Goal: Information Seeking & Learning: Learn about a topic

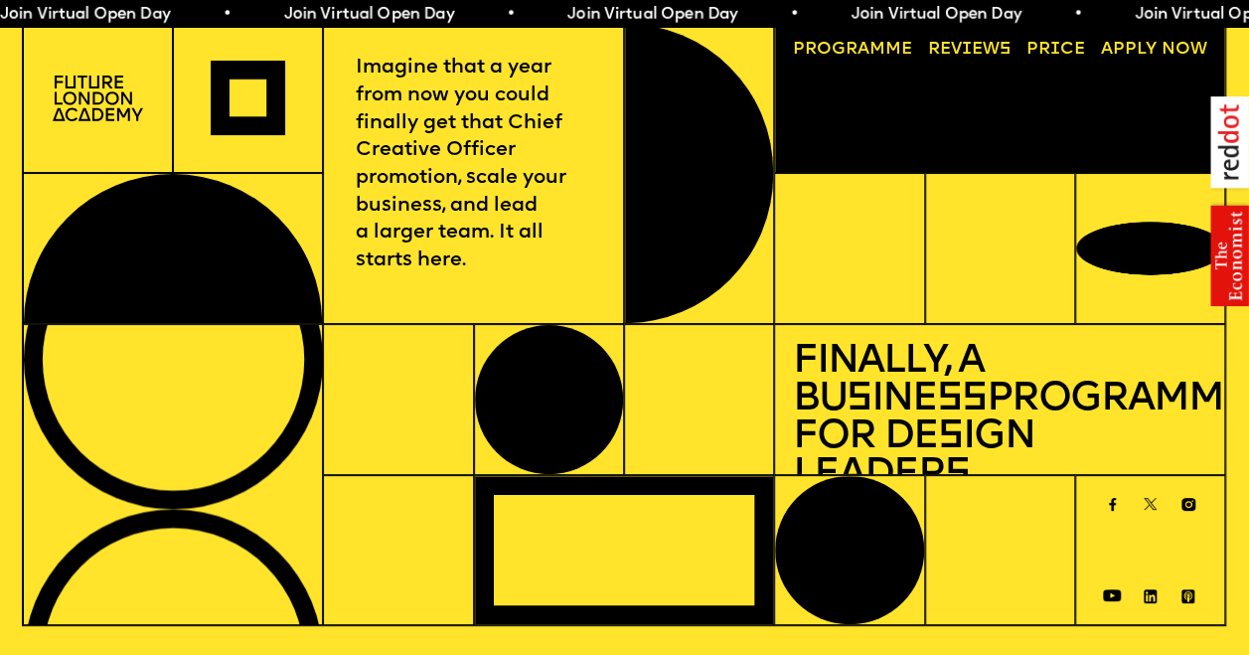
click at [867, 54] on span "a" at bounding box center [863, 49] width 12 height 17
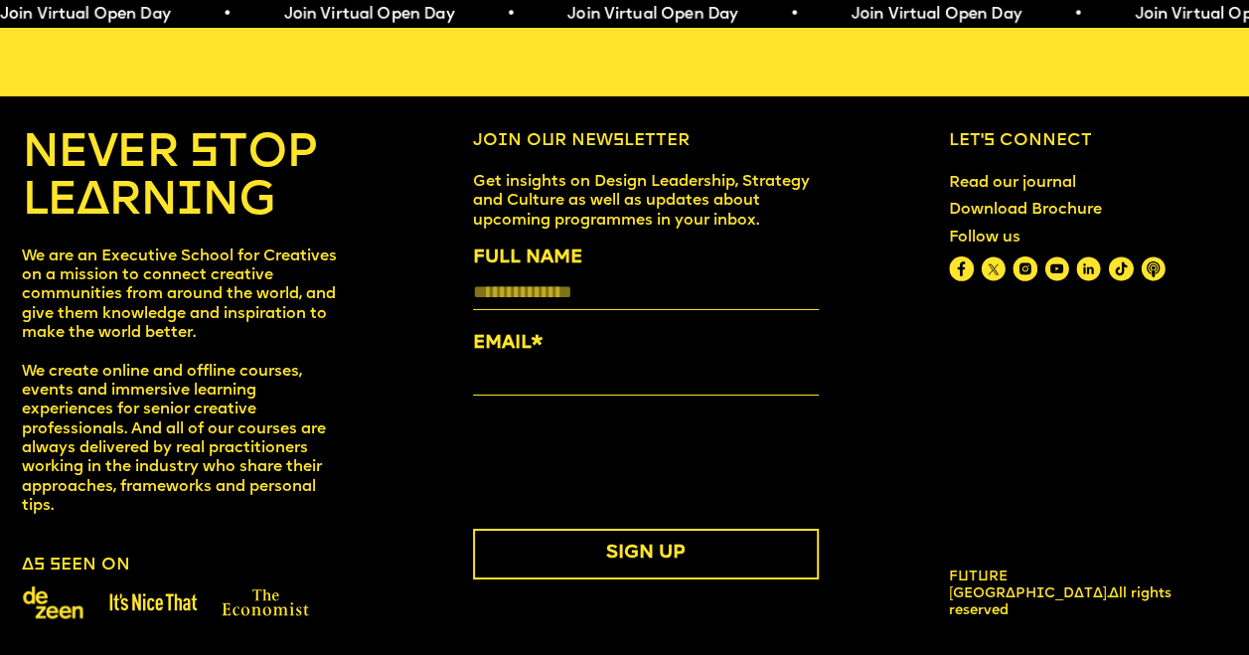
scroll to position [7170, 0]
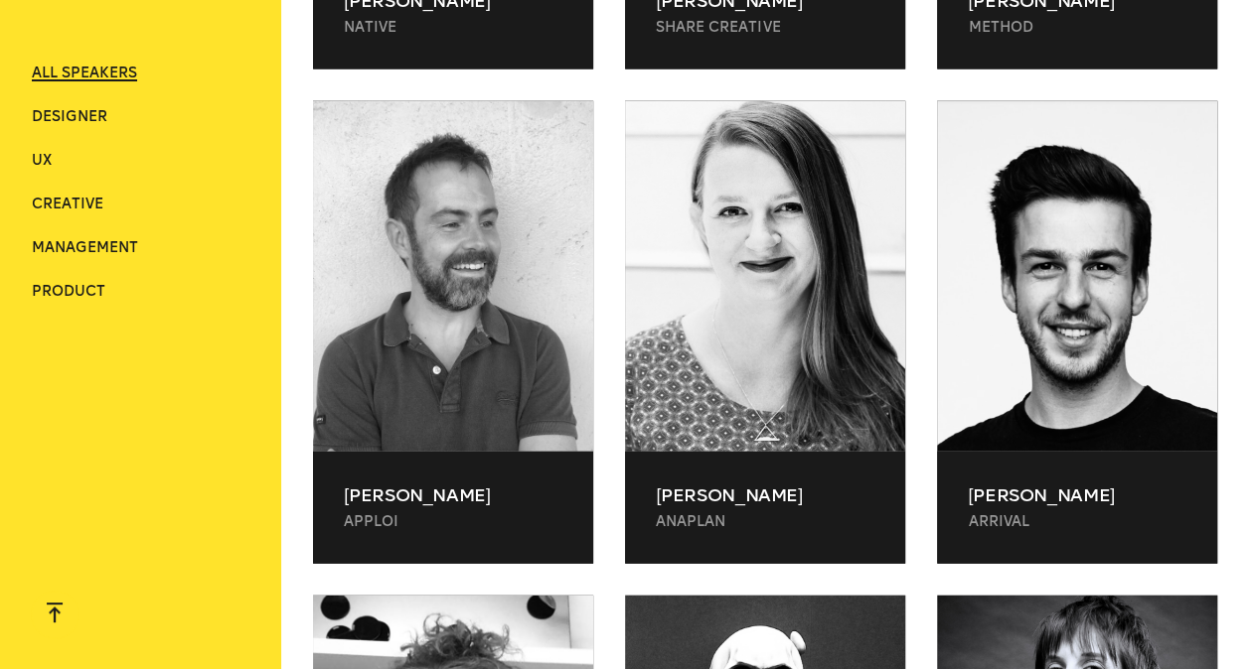
scroll to position [35856, 0]
click at [80, 246] on span "Management" at bounding box center [85, 247] width 106 height 17
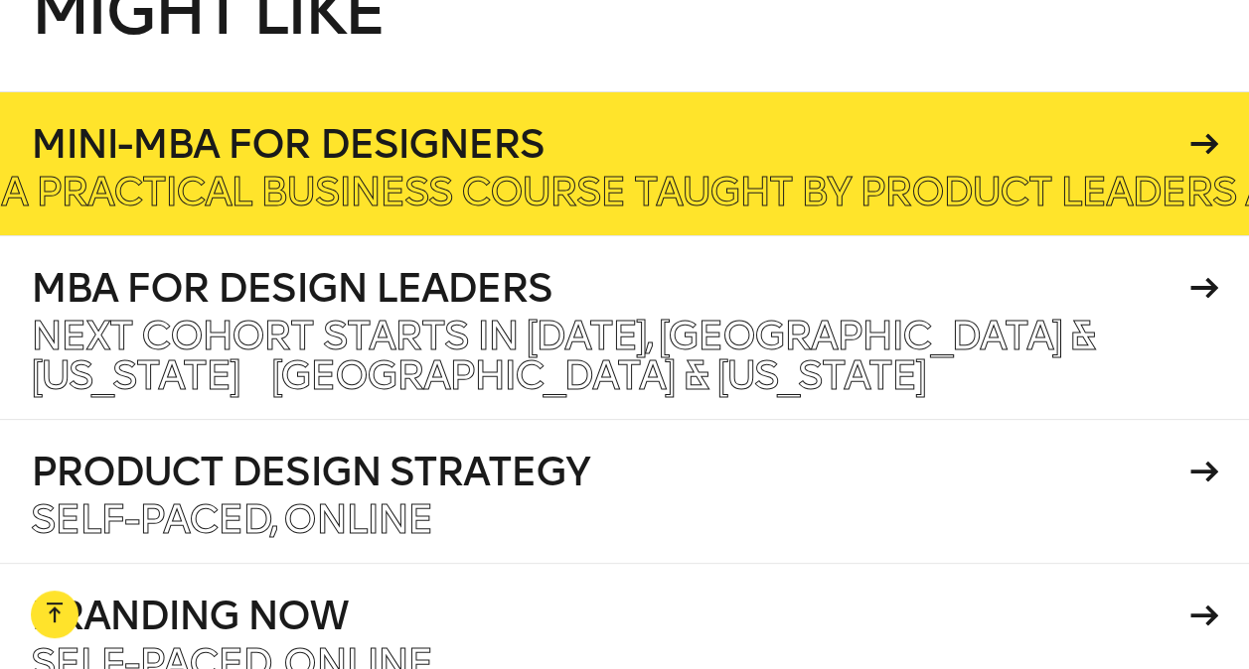
scroll to position [2278, 0]
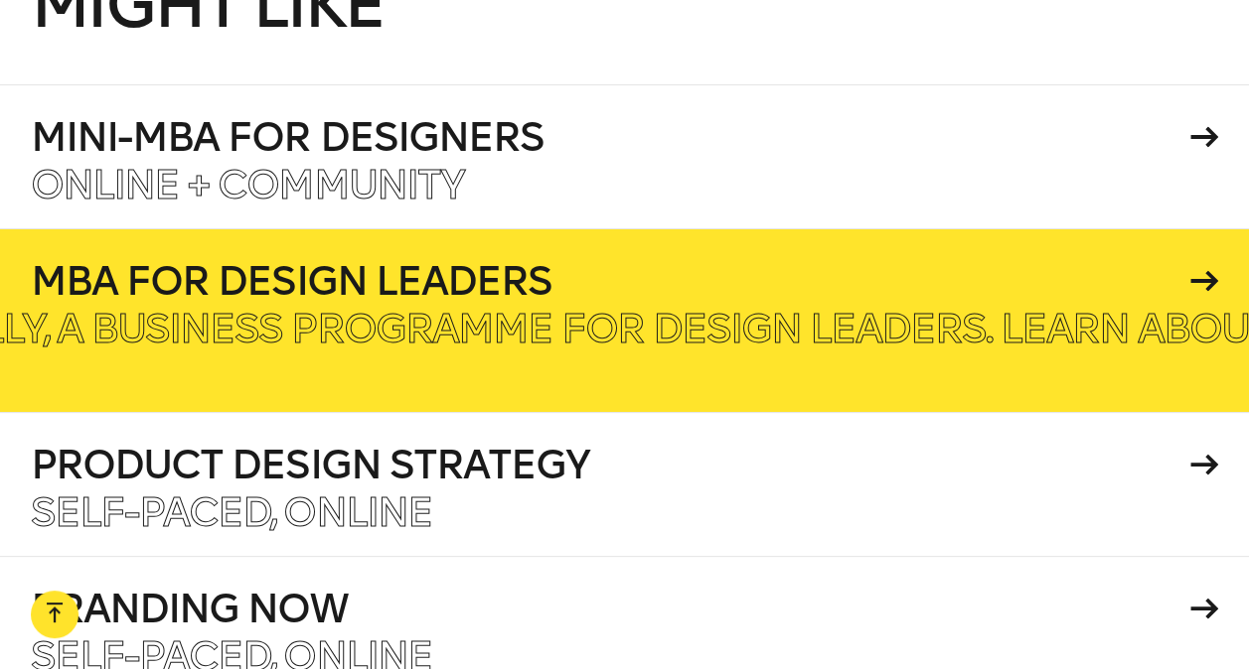
click at [837, 292] on h4 "MBA for Design Leaders" at bounding box center [606, 281] width 1151 height 40
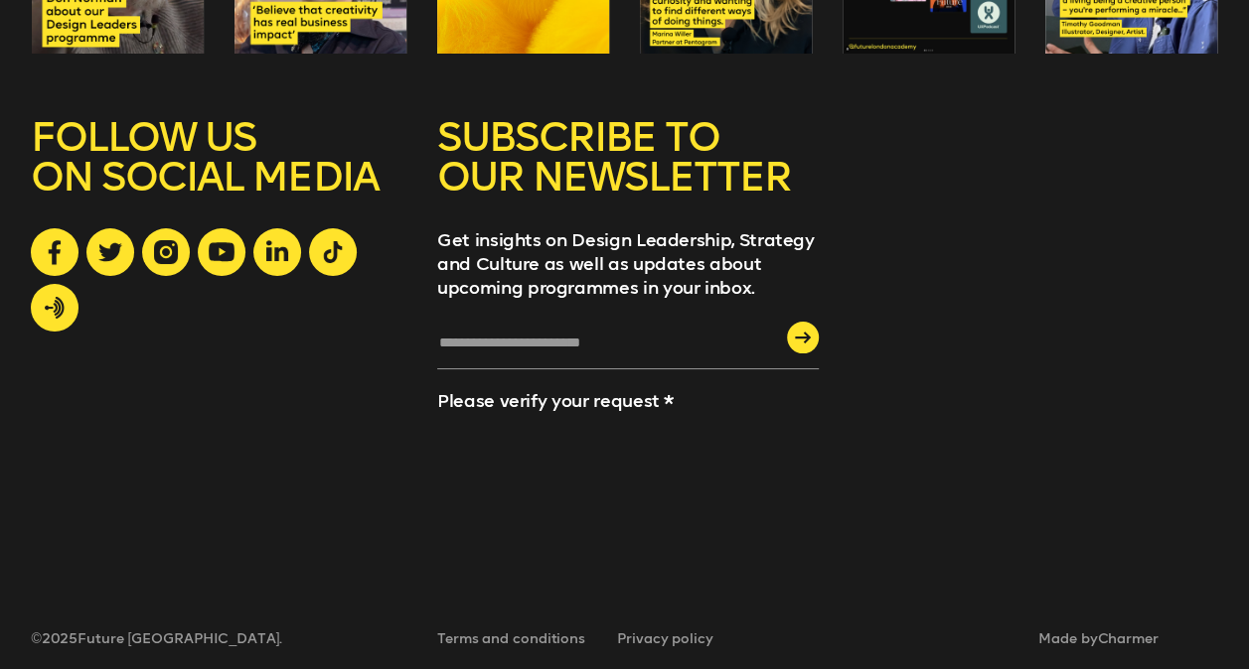
scroll to position [3529, 0]
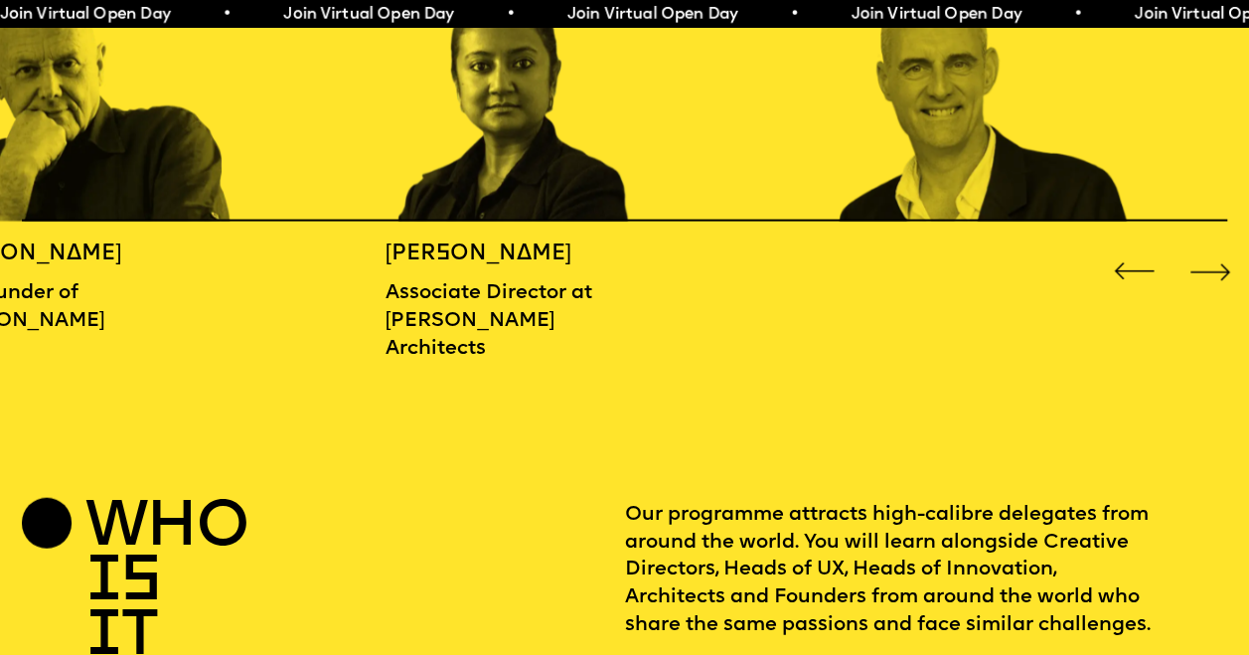
scroll to position [1986, 0]
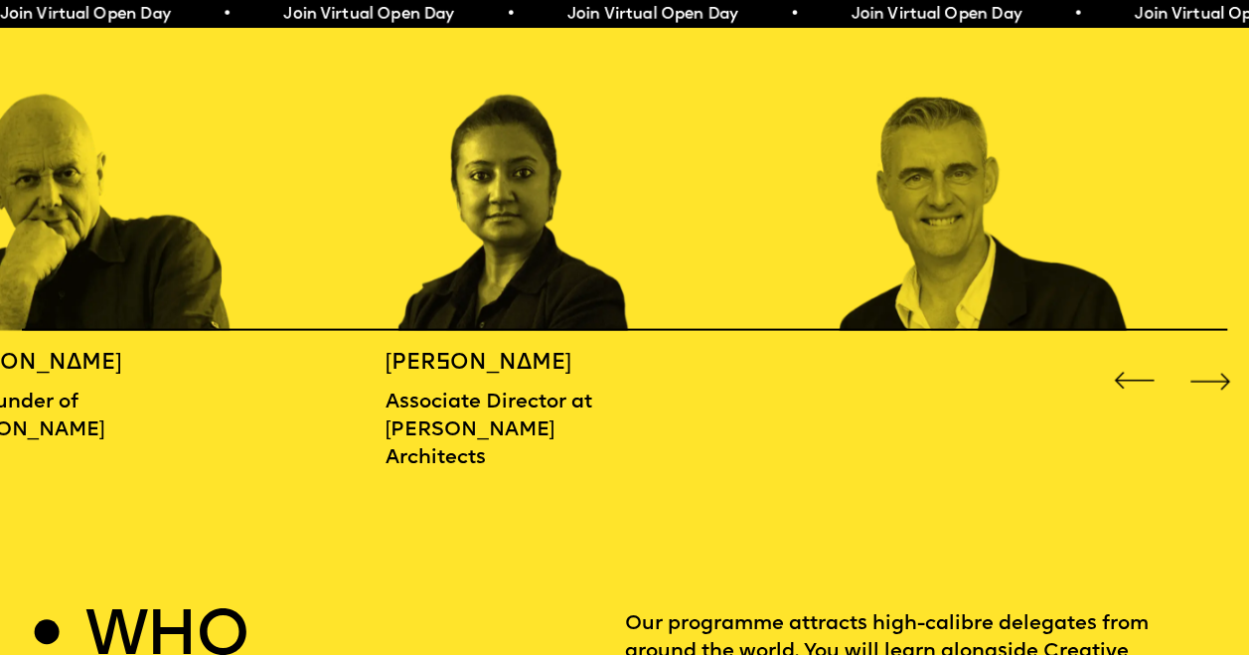
click at [1200, 378] on div "Next slide" at bounding box center [1209, 381] width 50 height 50
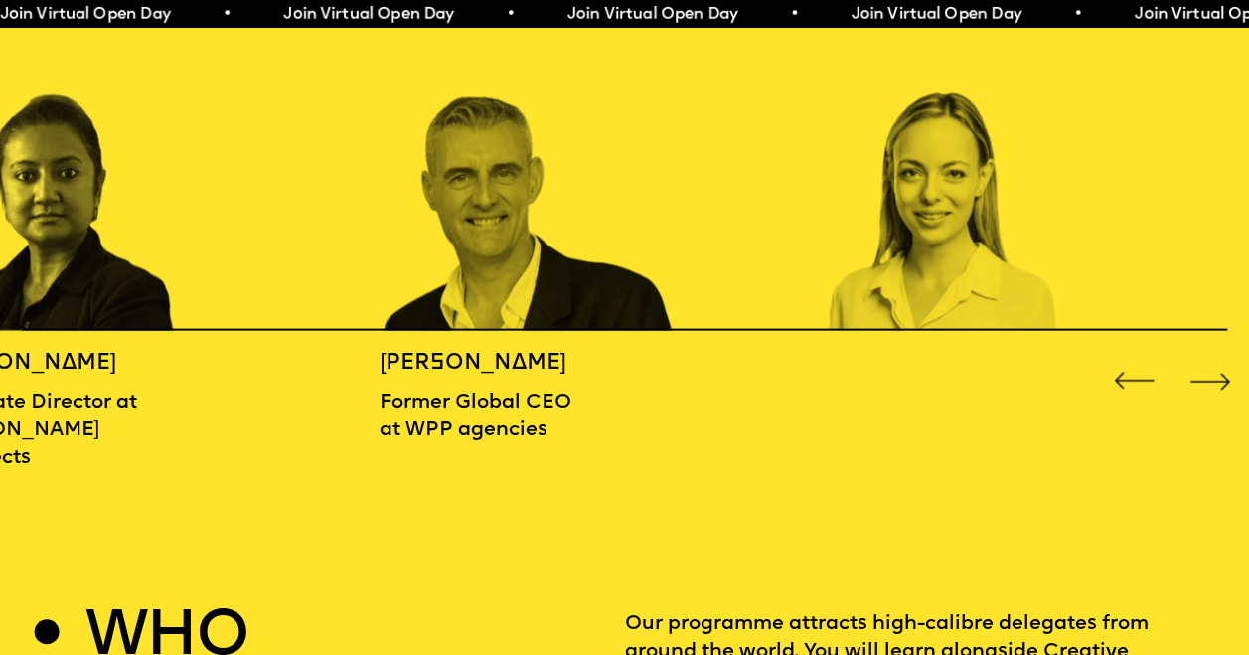
click at [1200, 378] on div "Next slide" at bounding box center [1209, 381] width 50 height 50
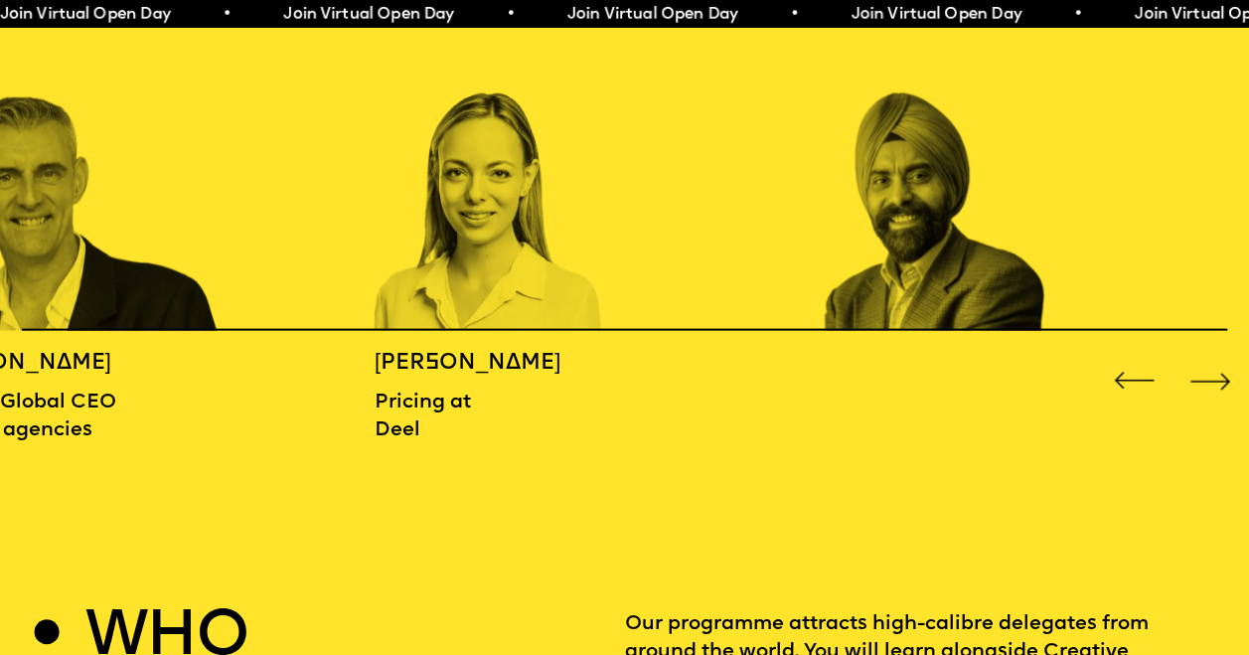
click at [1200, 378] on div "Next slide" at bounding box center [1209, 381] width 50 height 50
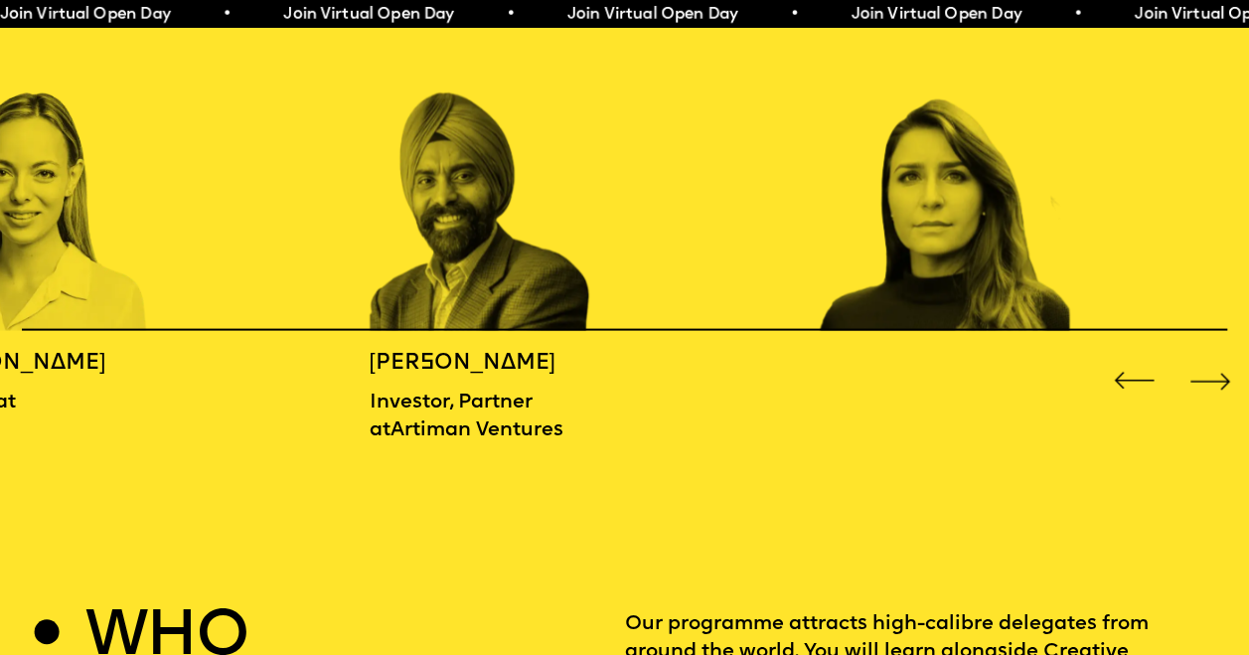
click at [1200, 377] on div "Next slide" at bounding box center [1209, 381] width 50 height 50
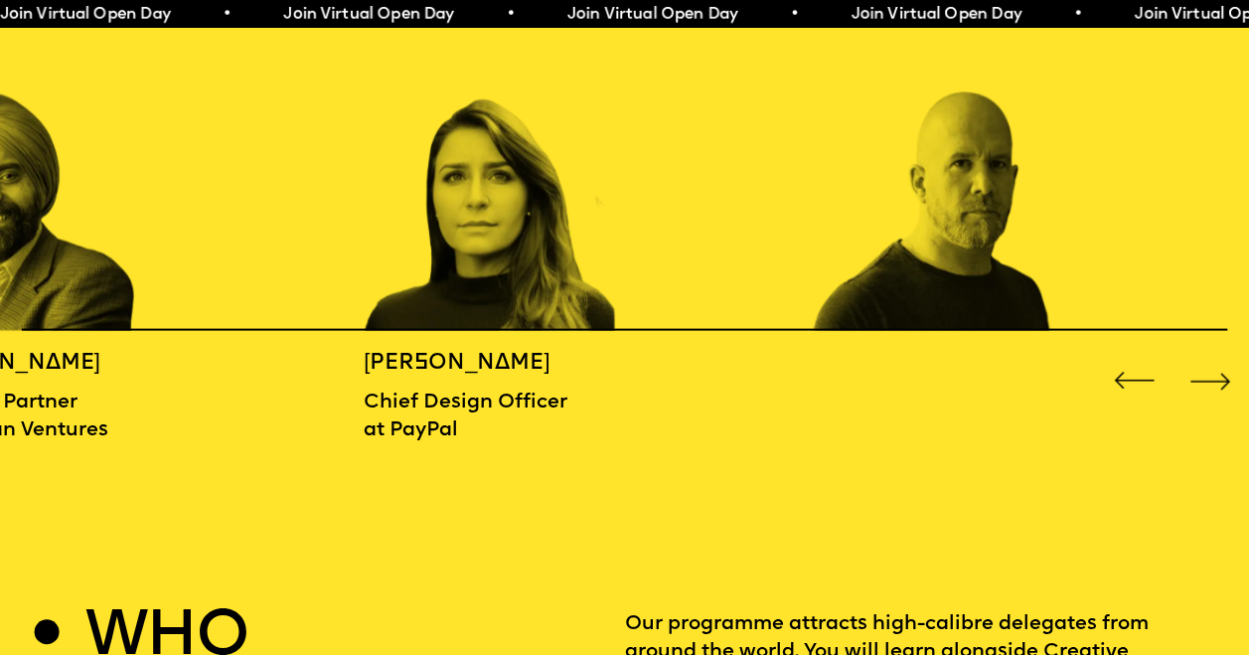
click at [1200, 377] on div "Next slide" at bounding box center [1209, 381] width 50 height 50
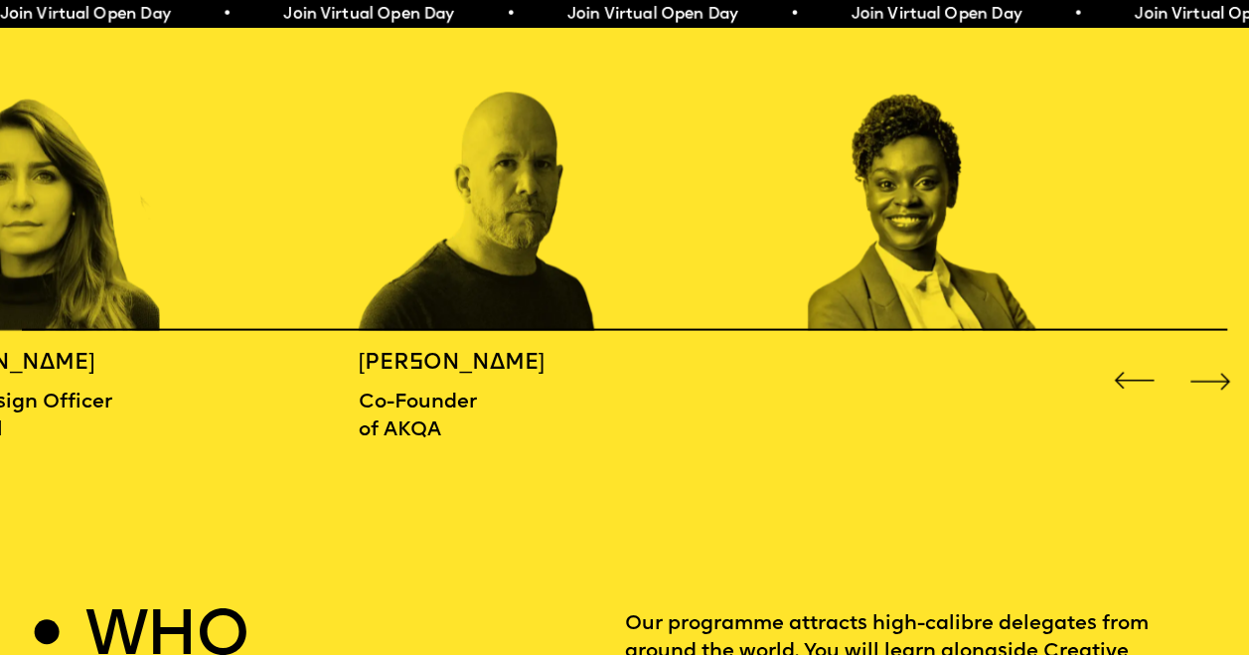
click at [1200, 377] on div "Next slide" at bounding box center [1209, 381] width 50 height 50
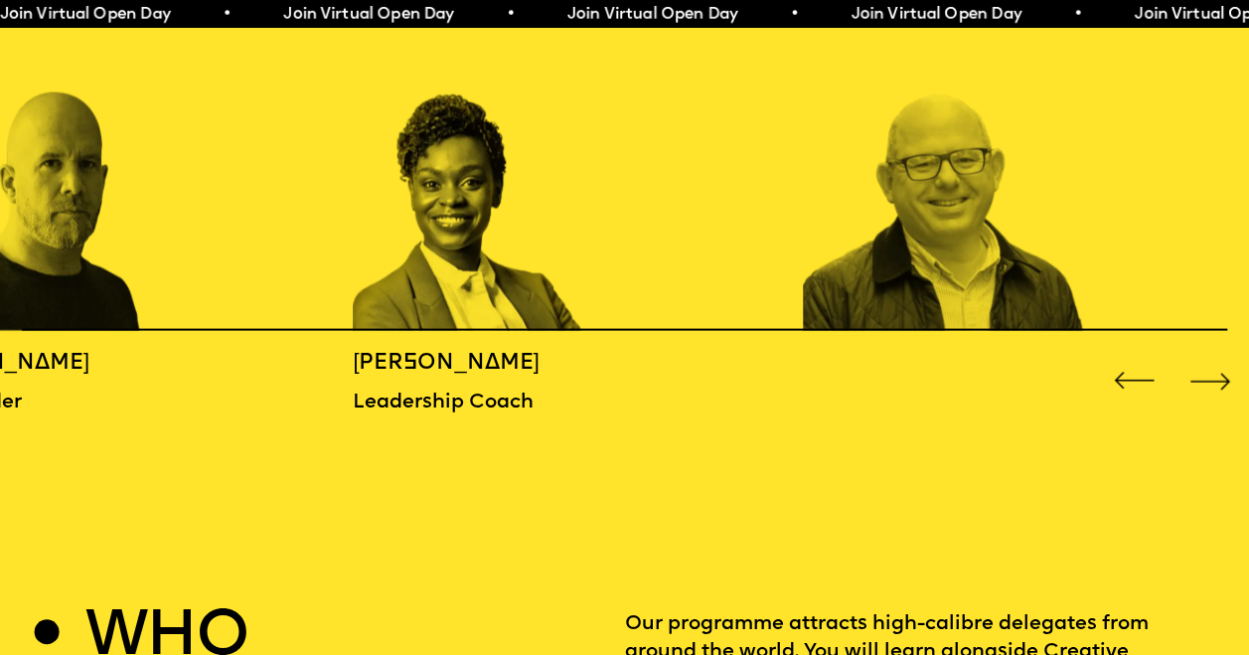
click at [1200, 377] on div "Next slide" at bounding box center [1209, 381] width 50 height 50
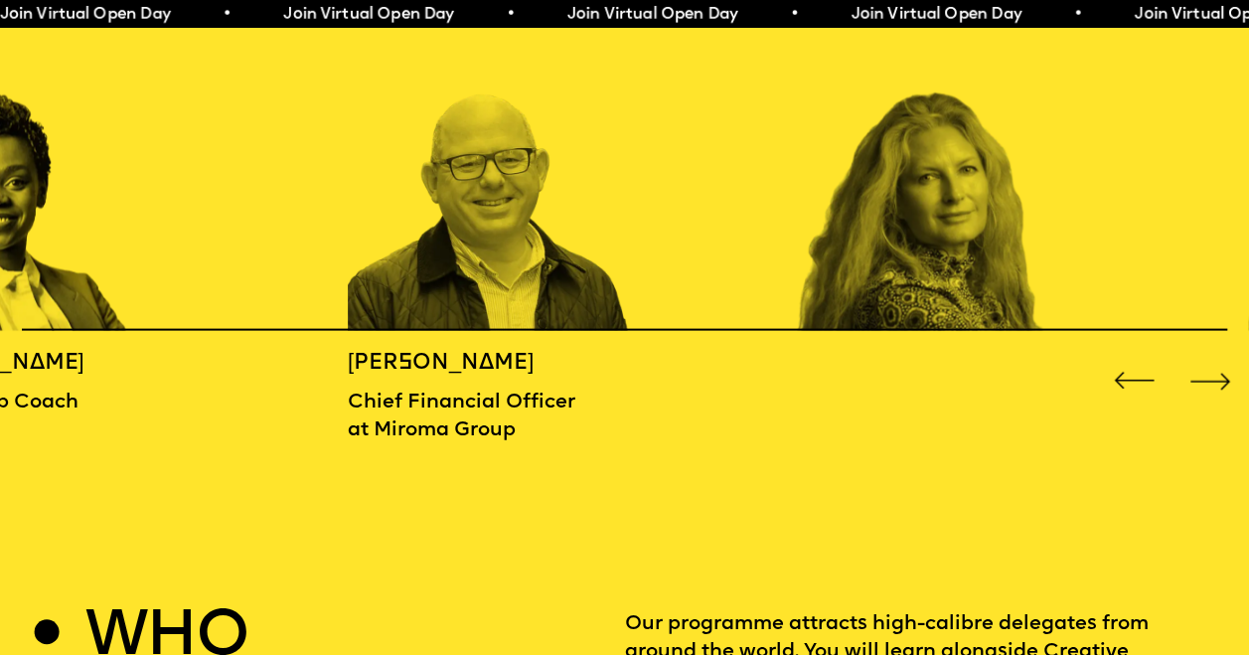
click at [1200, 377] on div "Next slide" at bounding box center [1209, 381] width 50 height 50
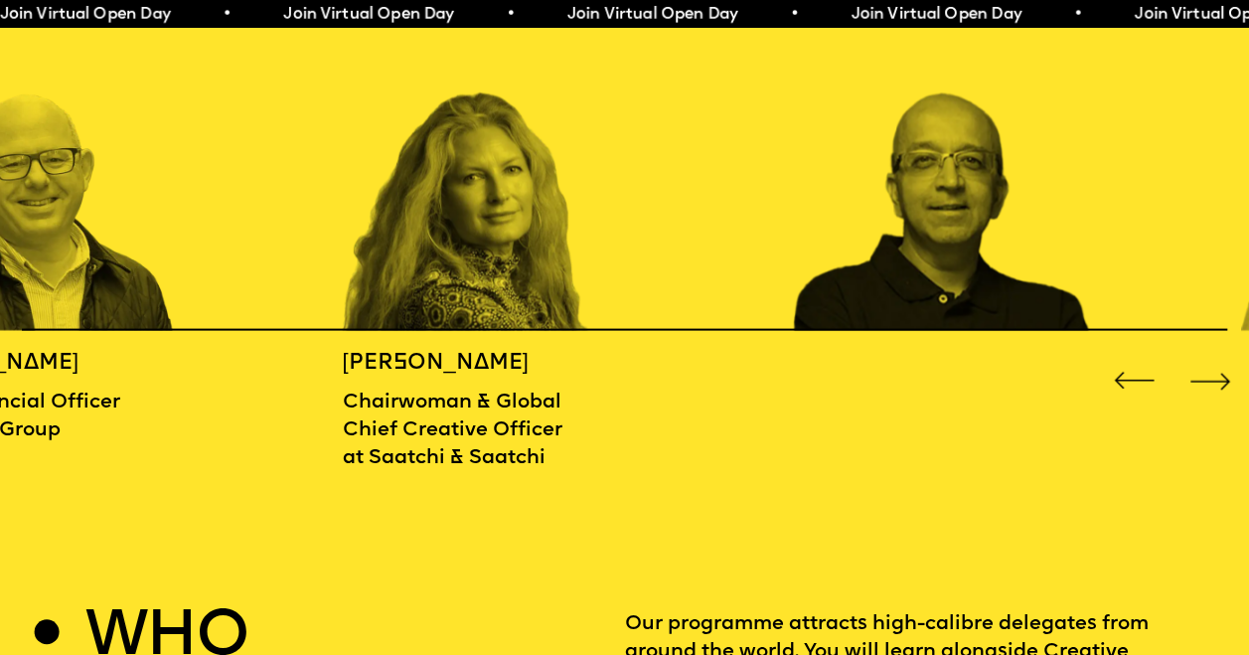
click at [1200, 377] on div "Next slide" at bounding box center [1209, 381] width 50 height 50
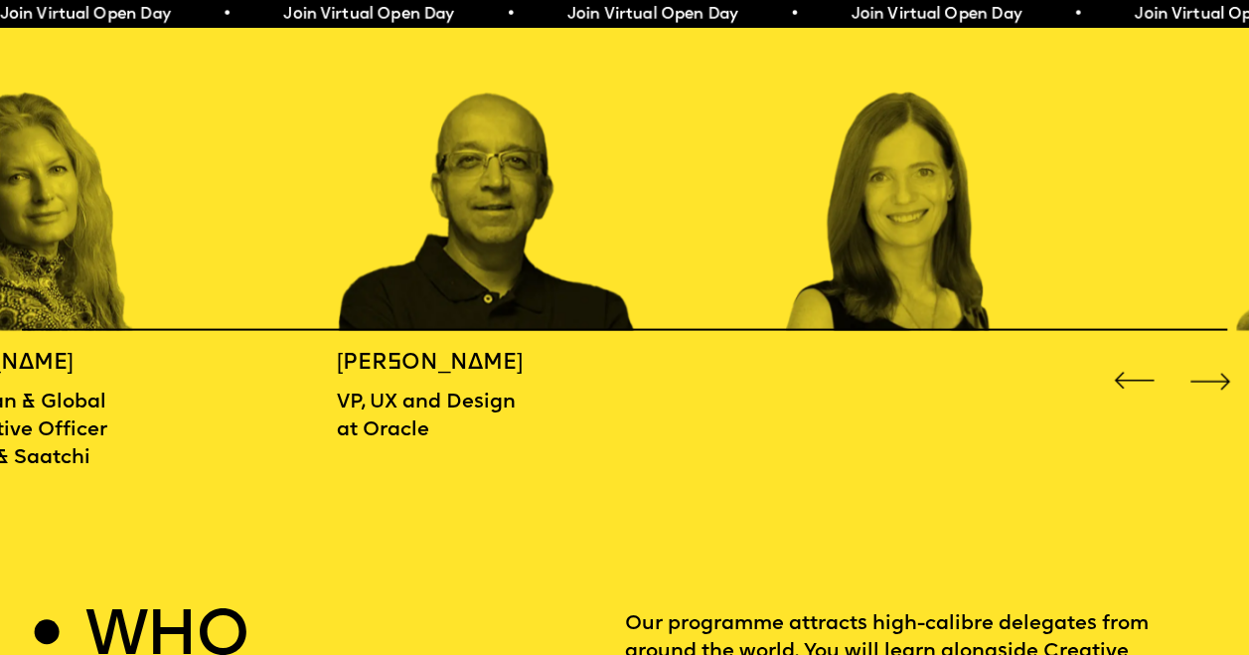
click at [1200, 377] on div "Next slide" at bounding box center [1209, 381] width 50 height 50
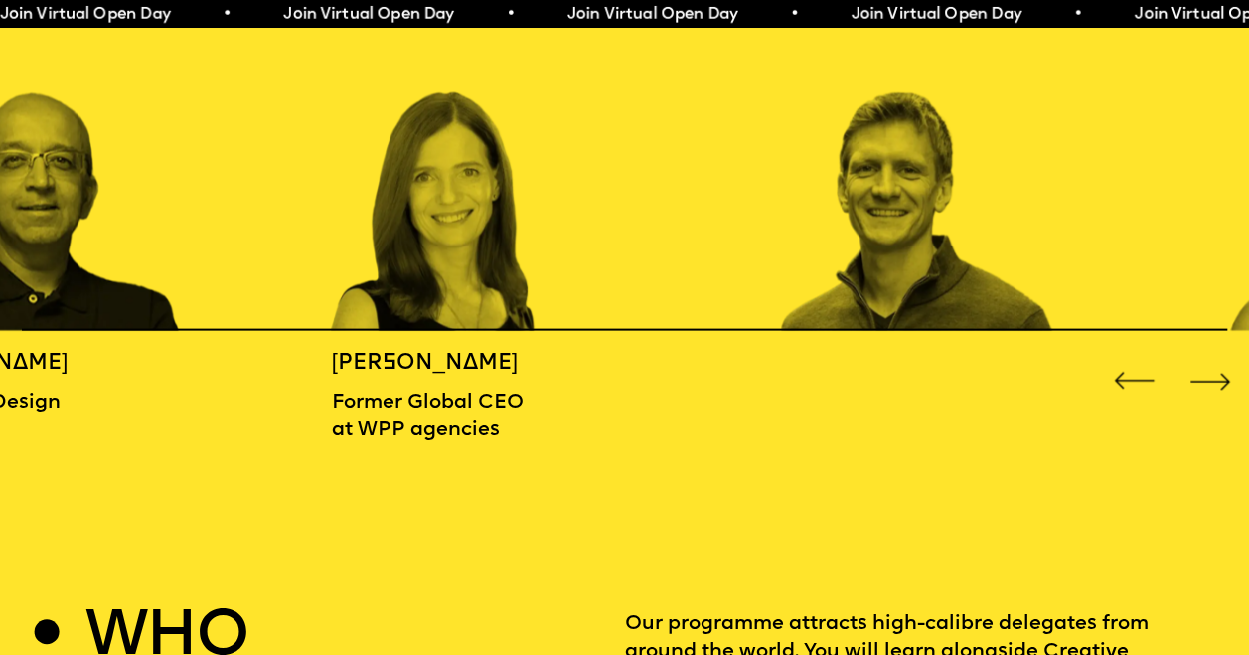
click at [1200, 377] on div "Next slide" at bounding box center [1209, 381] width 50 height 50
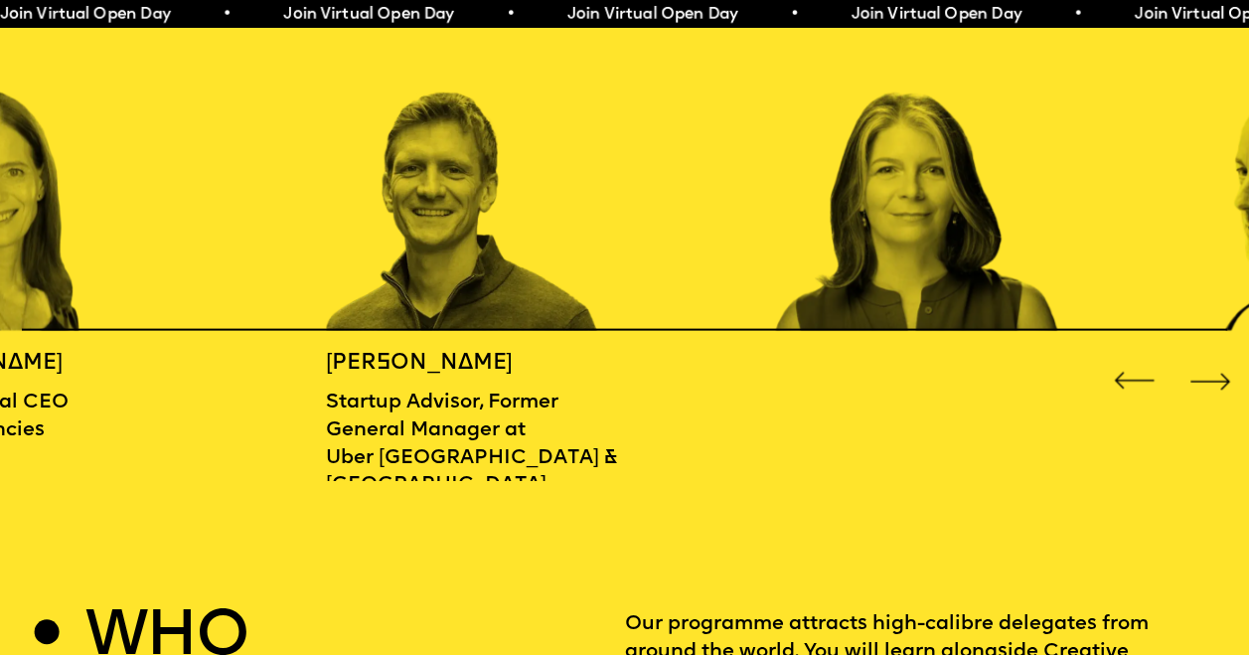
click at [1200, 377] on div "Next slide" at bounding box center [1209, 381] width 50 height 50
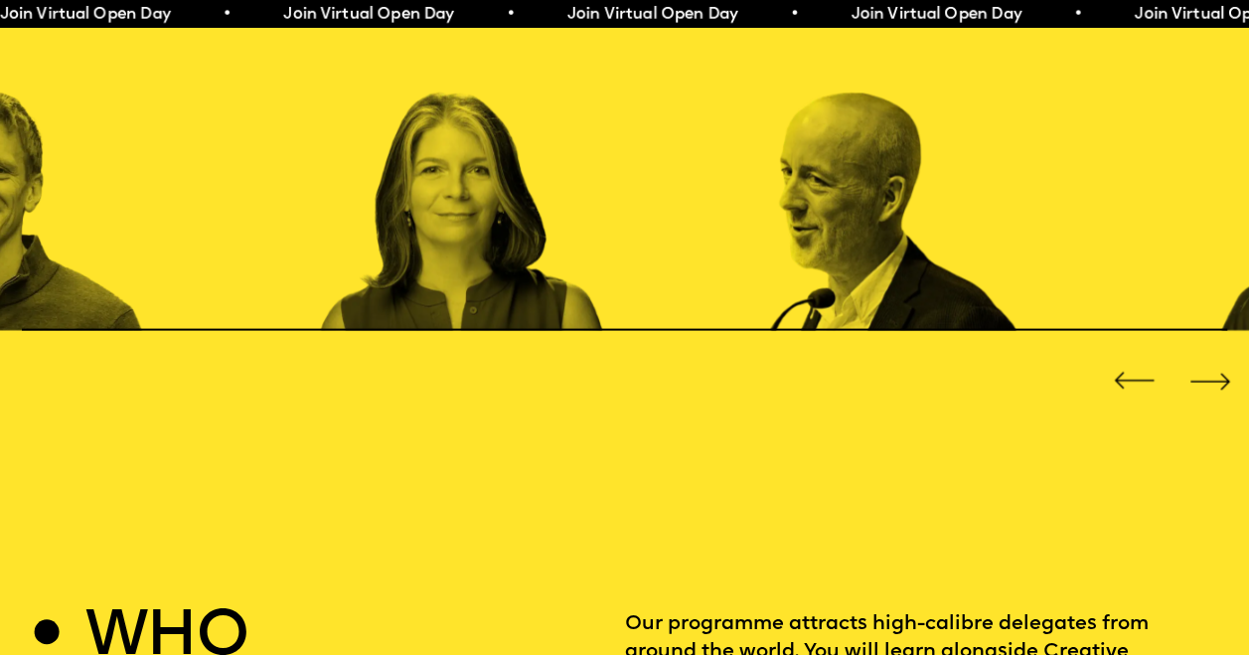
click at [1200, 377] on div "Next slide" at bounding box center [1209, 381] width 50 height 50
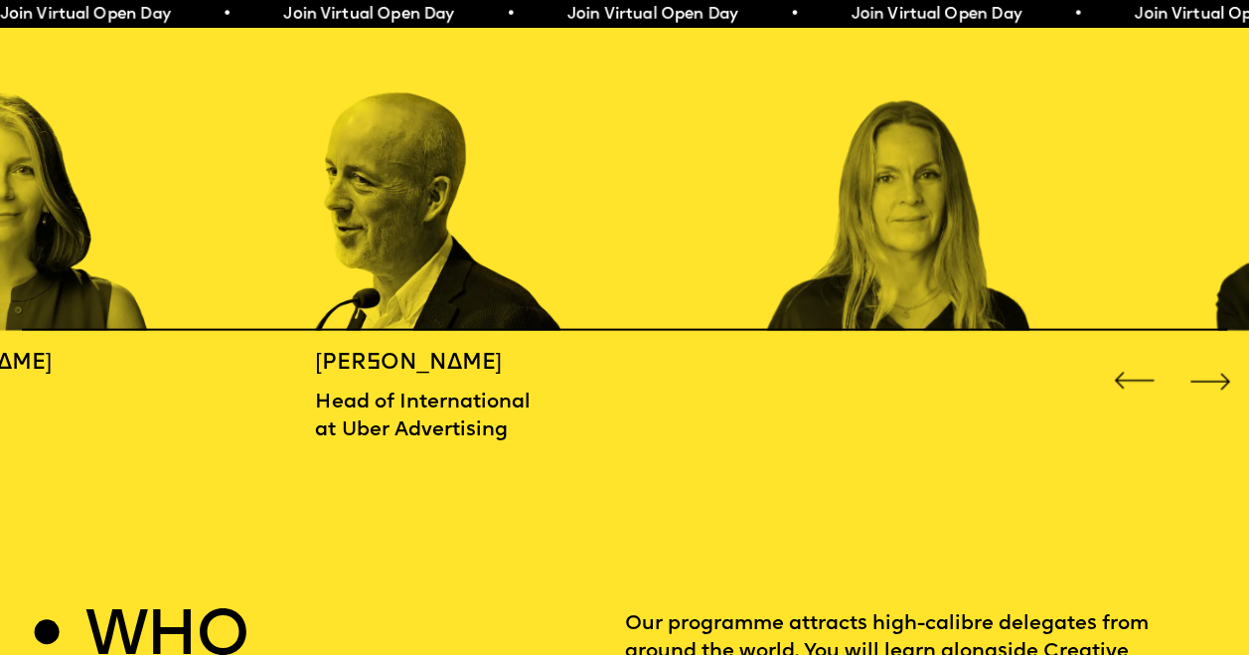
click at [1200, 377] on div "Next slide" at bounding box center [1209, 381] width 50 height 50
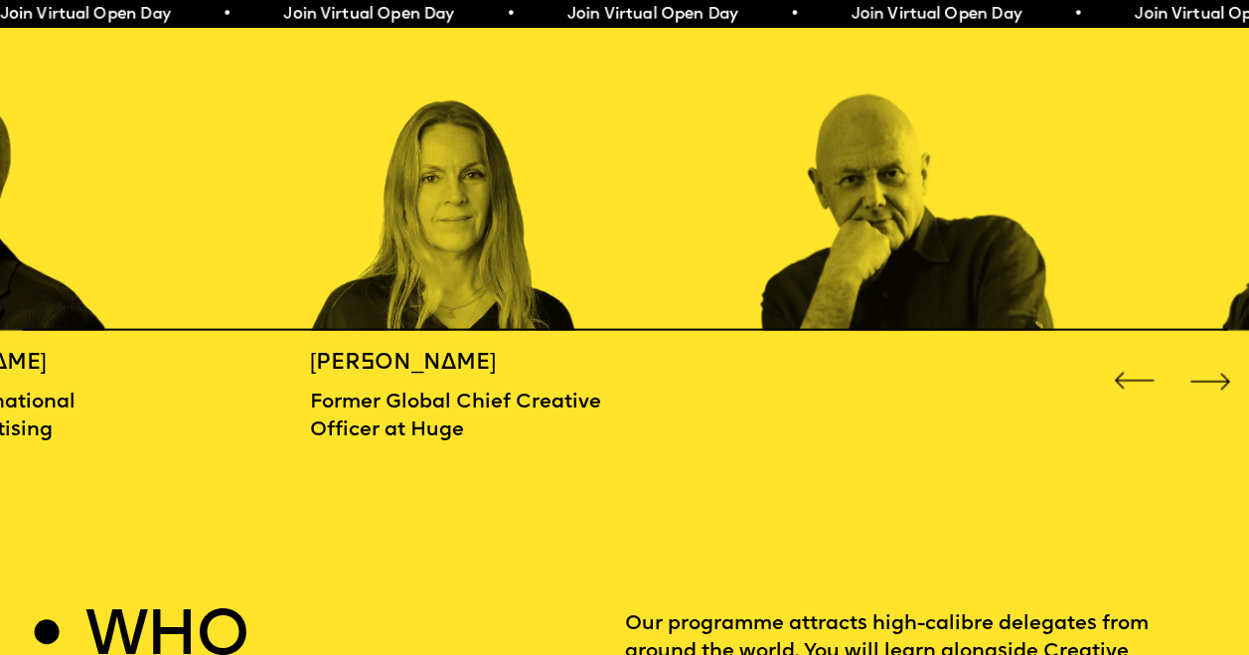
click at [1200, 377] on div "Next slide" at bounding box center [1209, 381] width 50 height 50
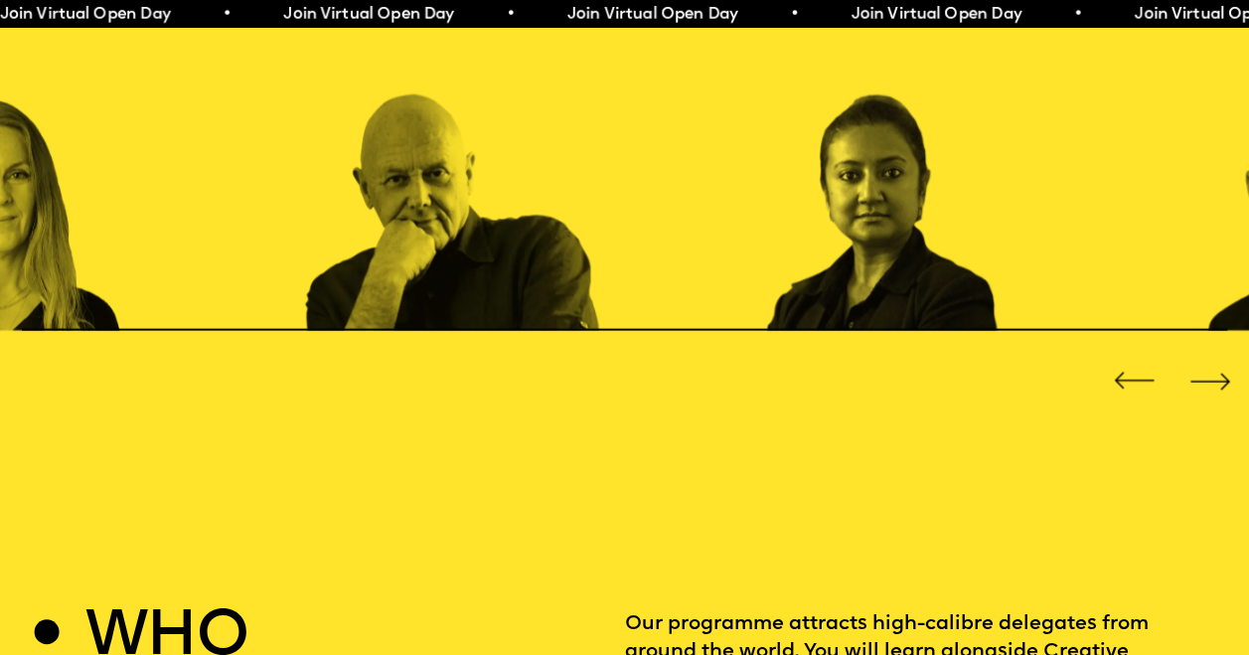
click at [1200, 377] on div "Next slide" at bounding box center [1209, 381] width 50 height 50
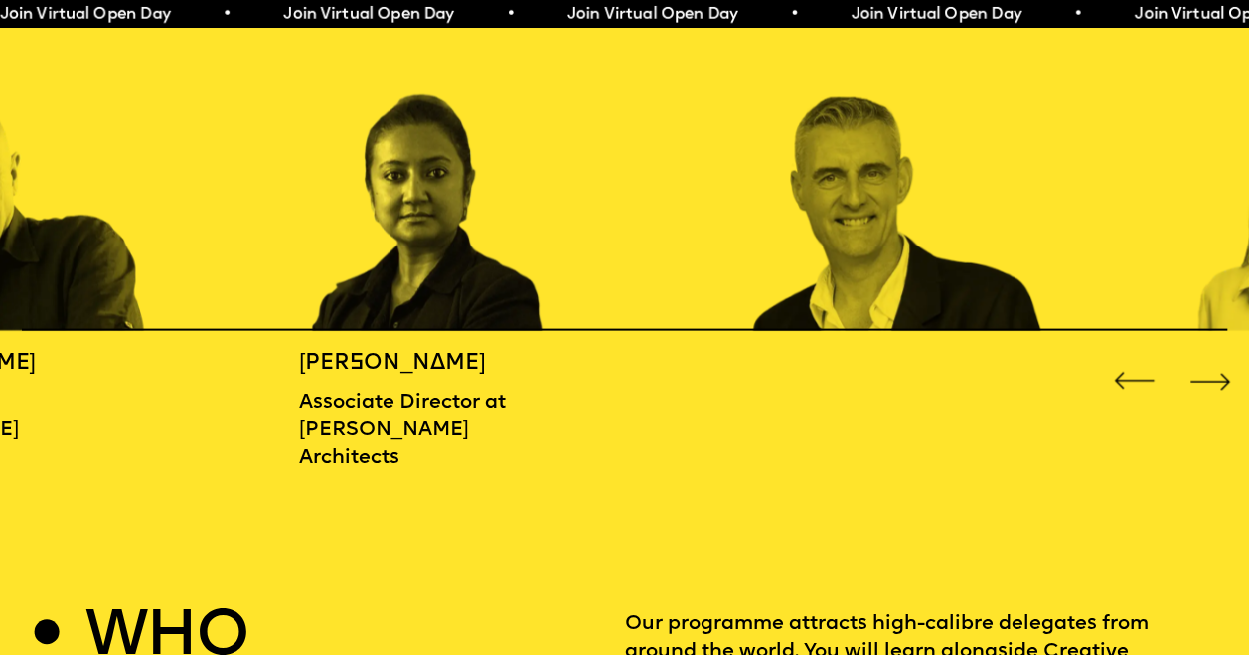
click at [1200, 377] on div "Next slide" at bounding box center [1209, 381] width 50 height 50
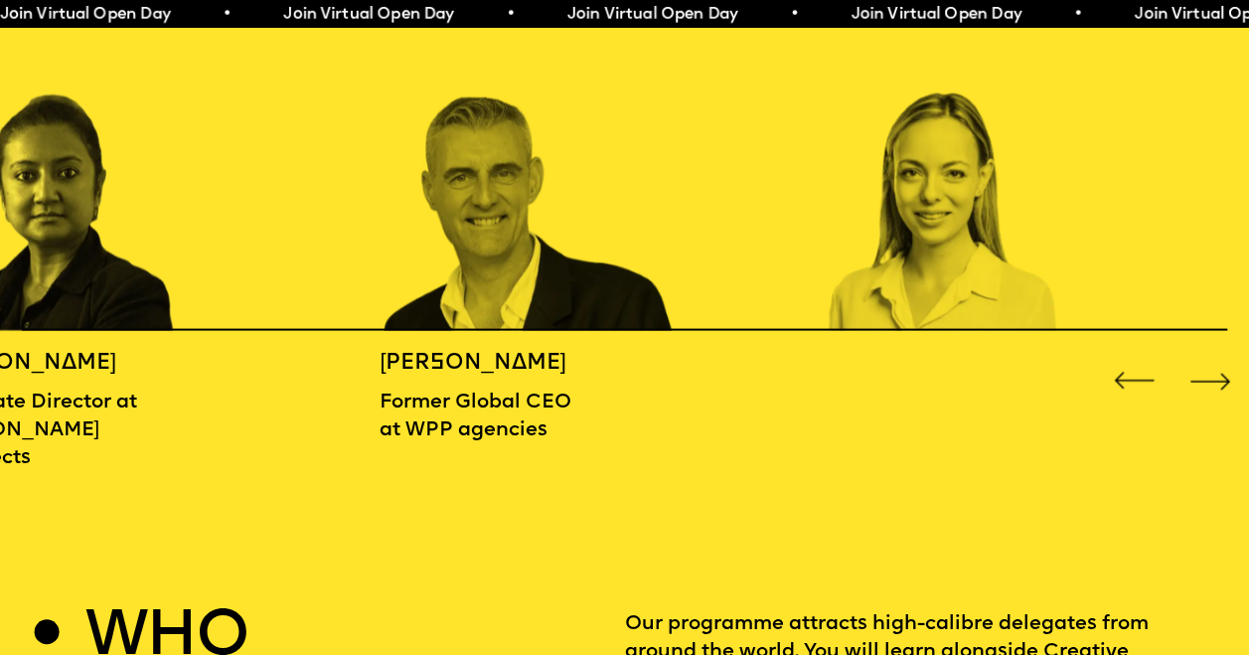
click at [1200, 377] on div "Next slide" at bounding box center [1209, 381] width 50 height 50
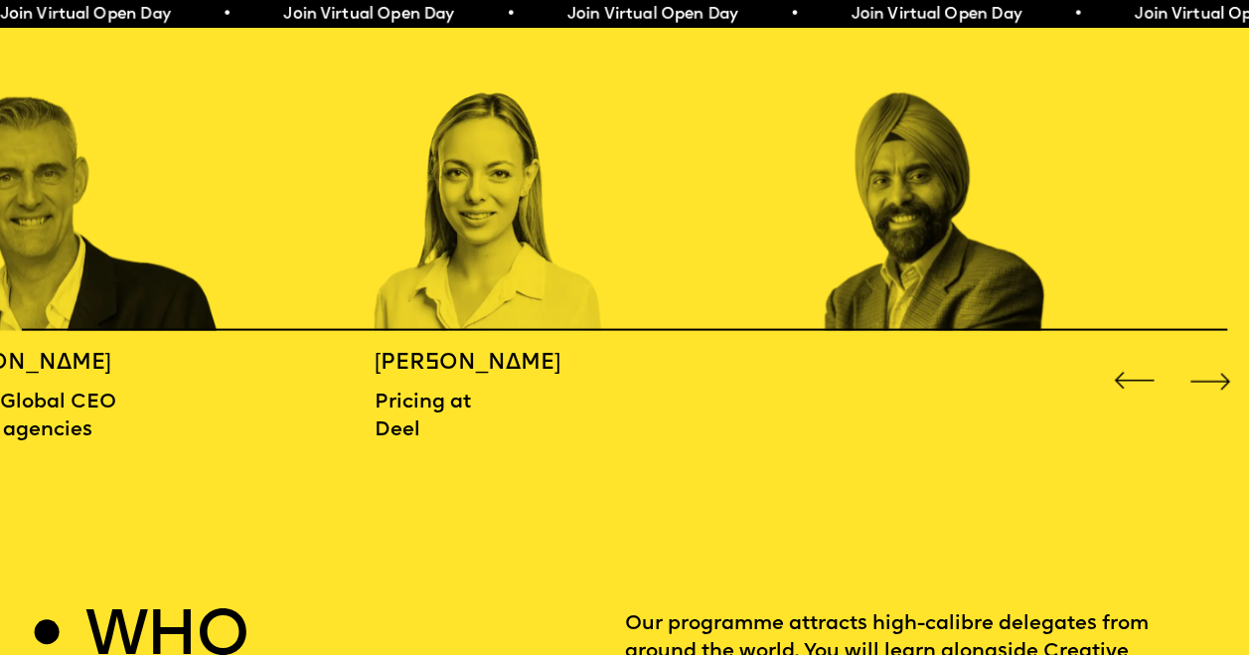
click at [1200, 377] on div "Next slide" at bounding box center [1209, 381] width 50 height 50
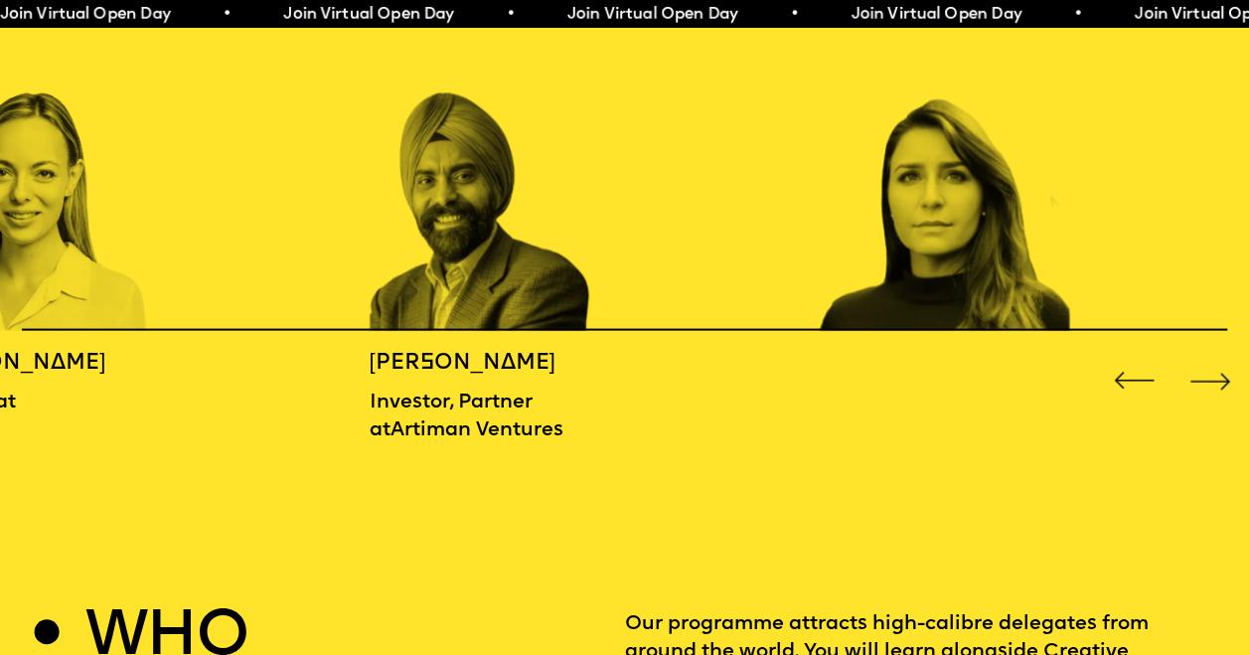
click at [1200, 377] on div "Next slide" at bounding box center [1209, 381] width 50 height 50
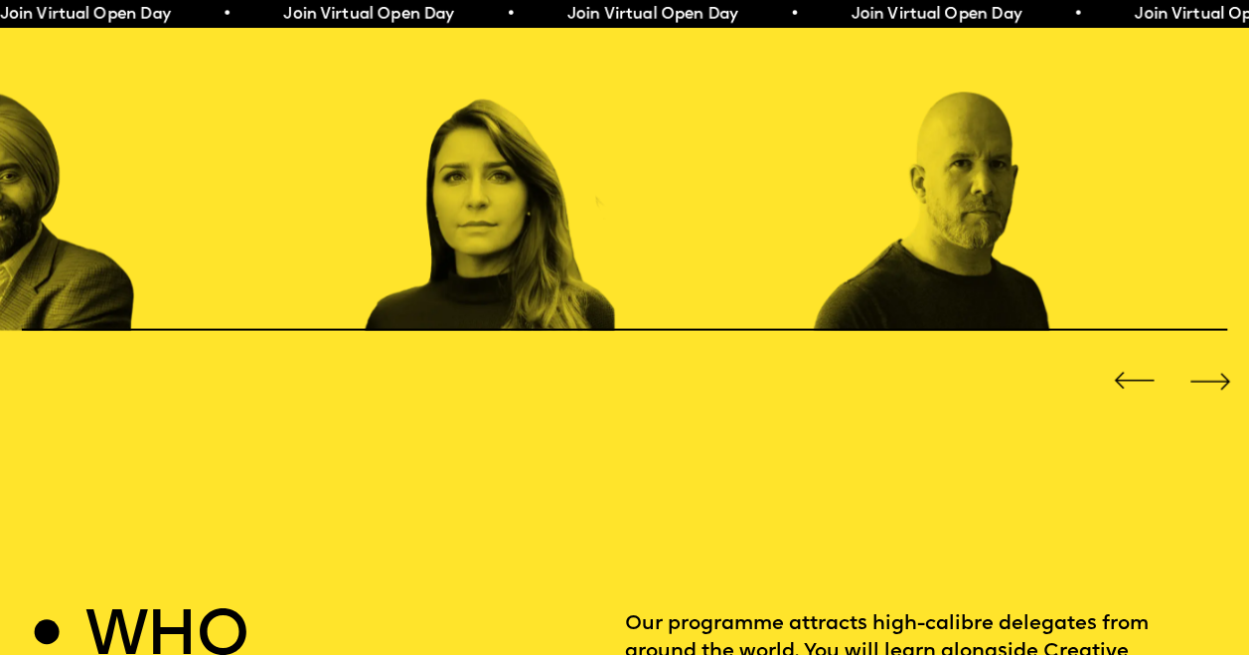
click at [1200, 377] on div "Next slide" at bounding box center [1209, 381] width 50 height 50
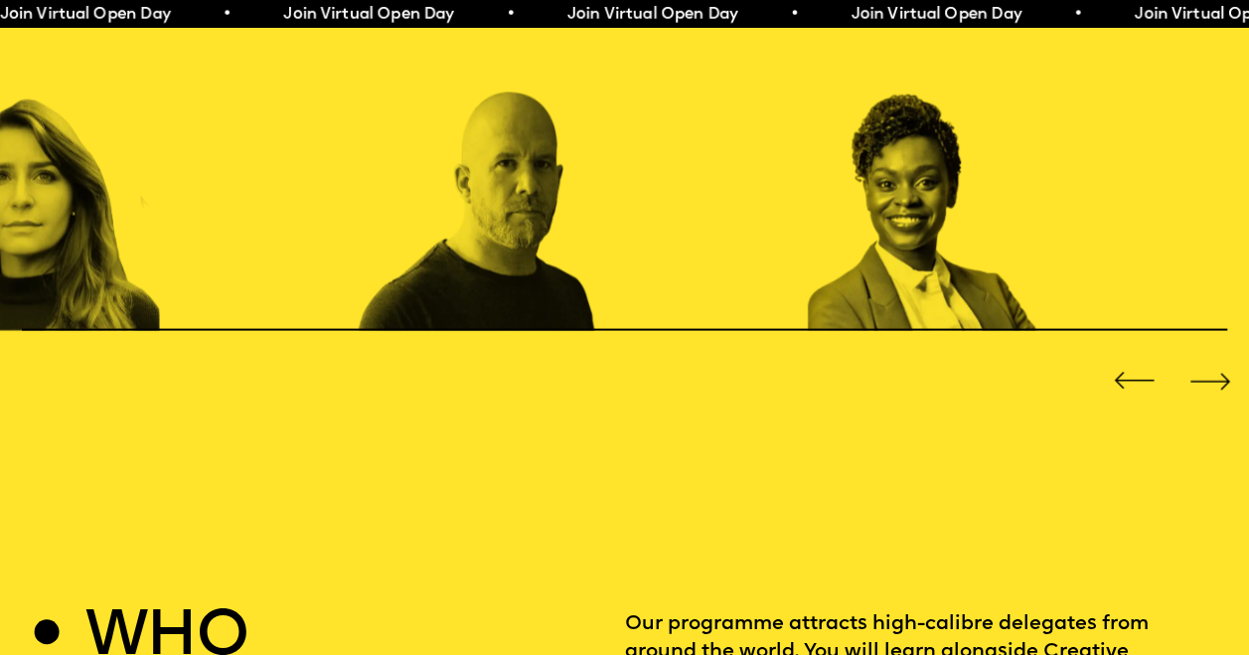
click at [1200, 377] on div "Next slide" at bounding box center [1209, 381] width 50 height 50
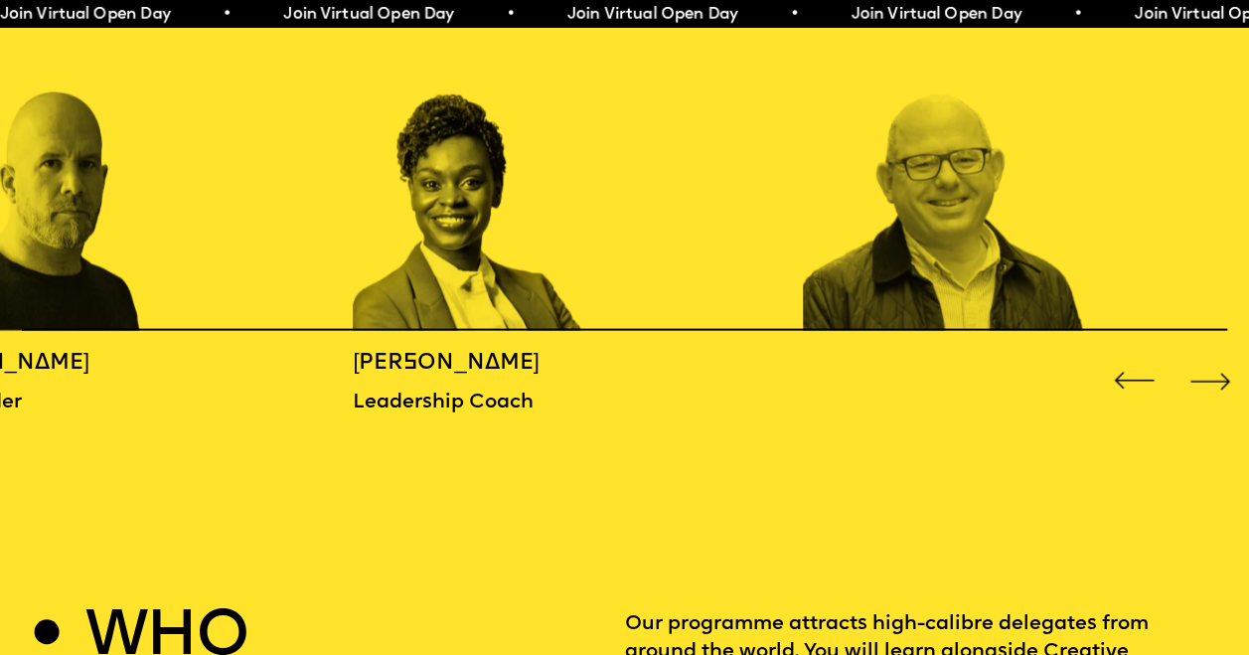
click at [1200, 377] on div "Next slide" at bounding box center [1209, 381] width 50 height 50
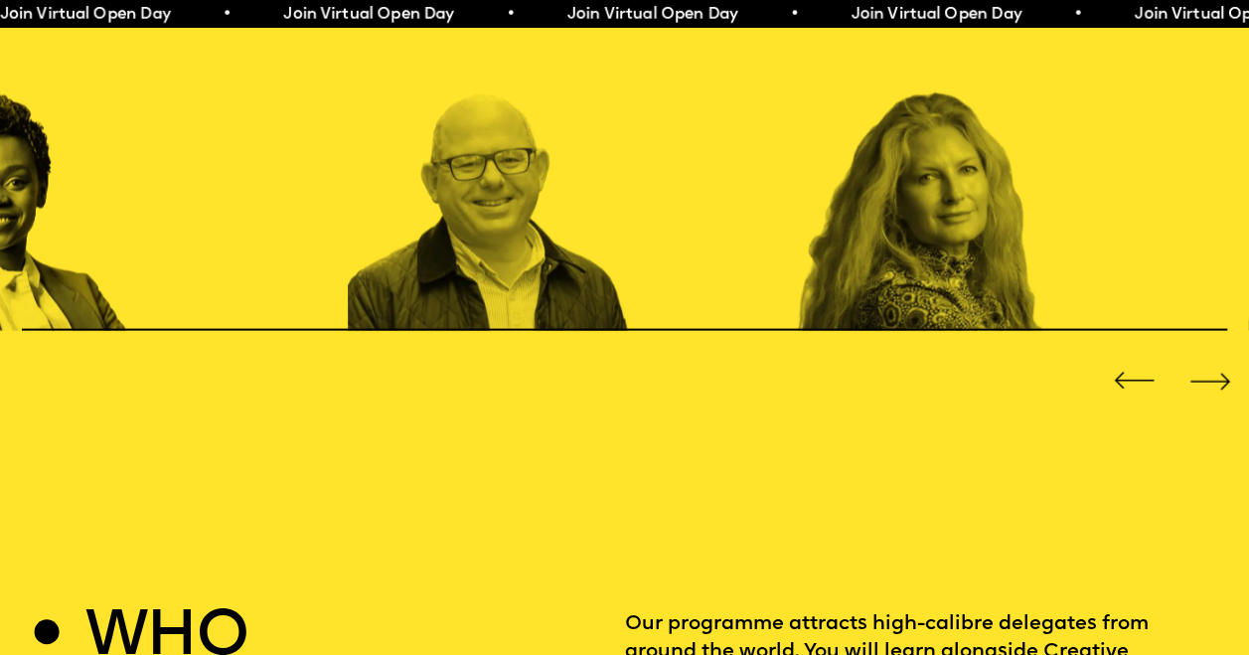
click at [1200, 377] on div "Next slide" at bounding box center [1209, 381] width 50 height 50
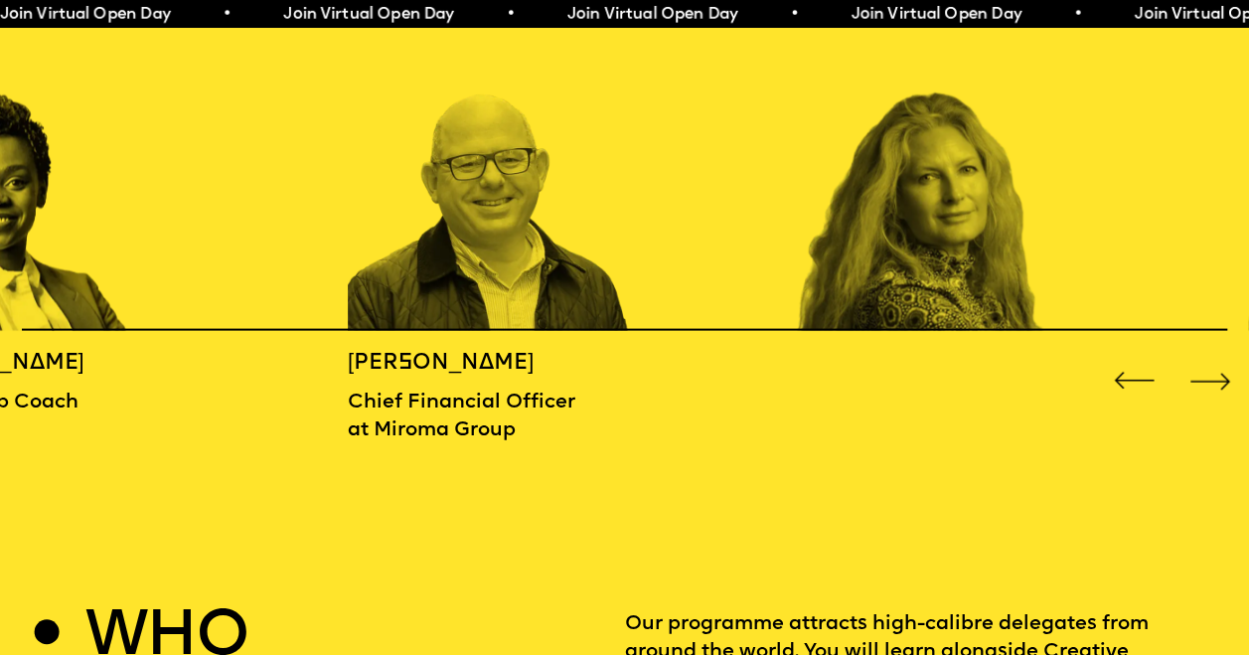
click at [1200, 377] on div "Next slide" at bounding box center [1209, 381] width 50 height 50
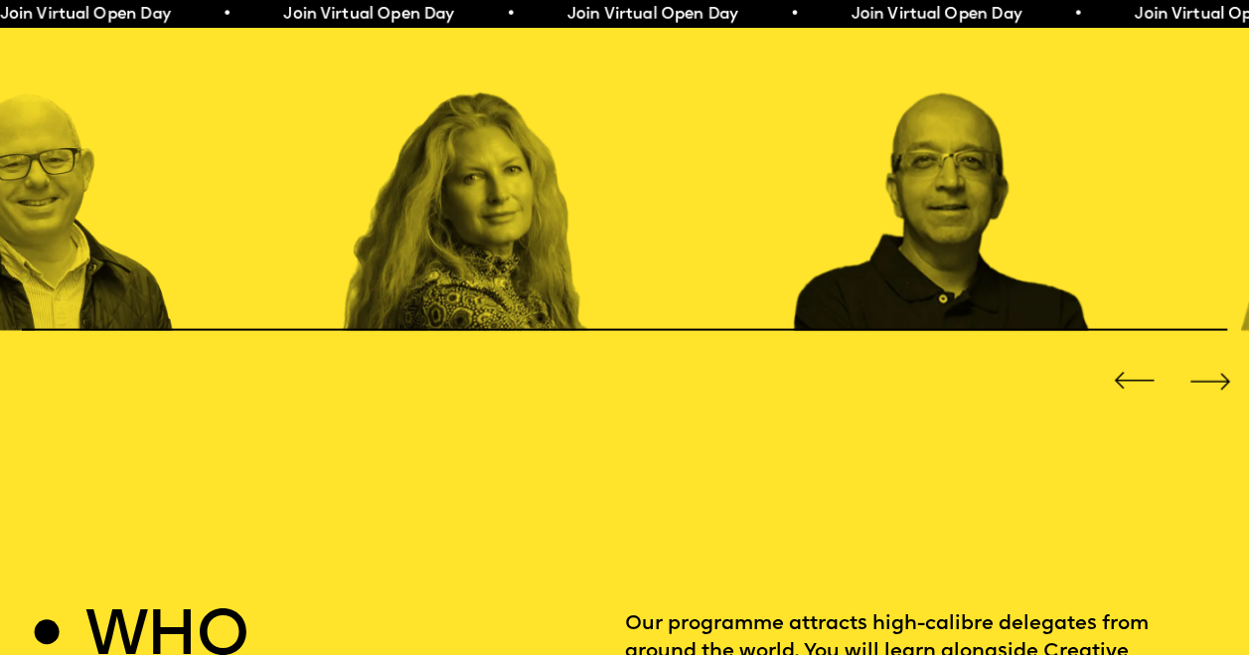
click at [1200, 377] on div "Next slide" at bounding box center [1209, 381] width 50 height 50
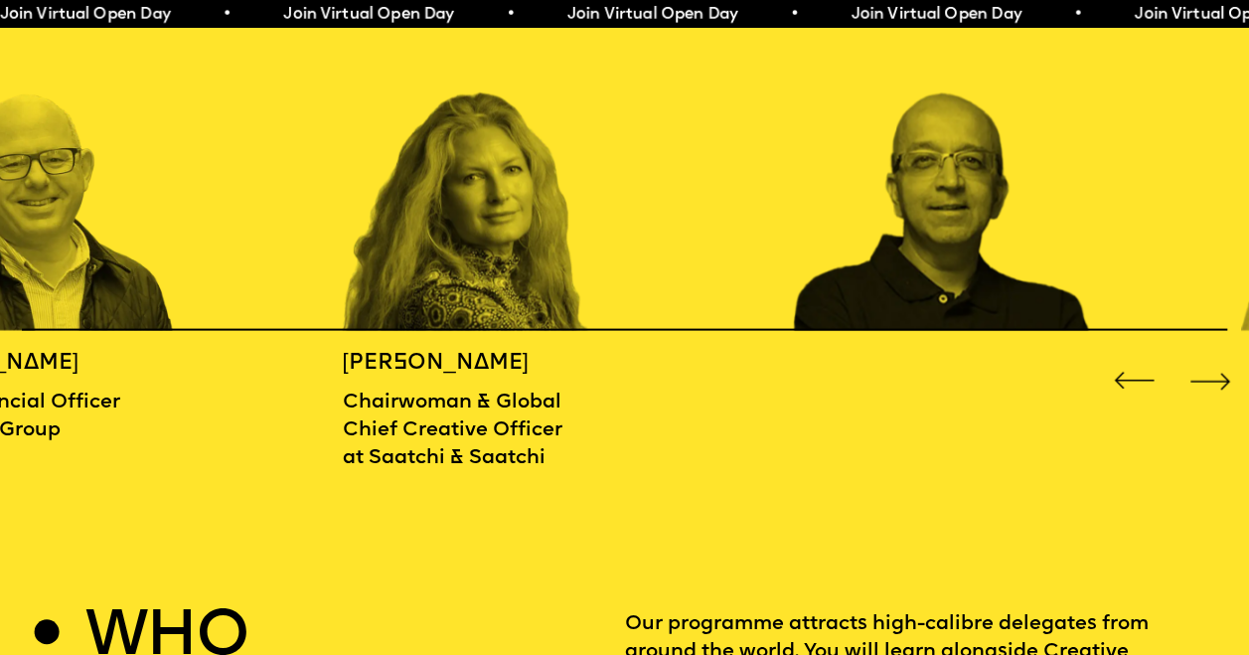
click at [1200, 377] on div "Next slide" at bounding box center [1209, 381] width 50 height 50
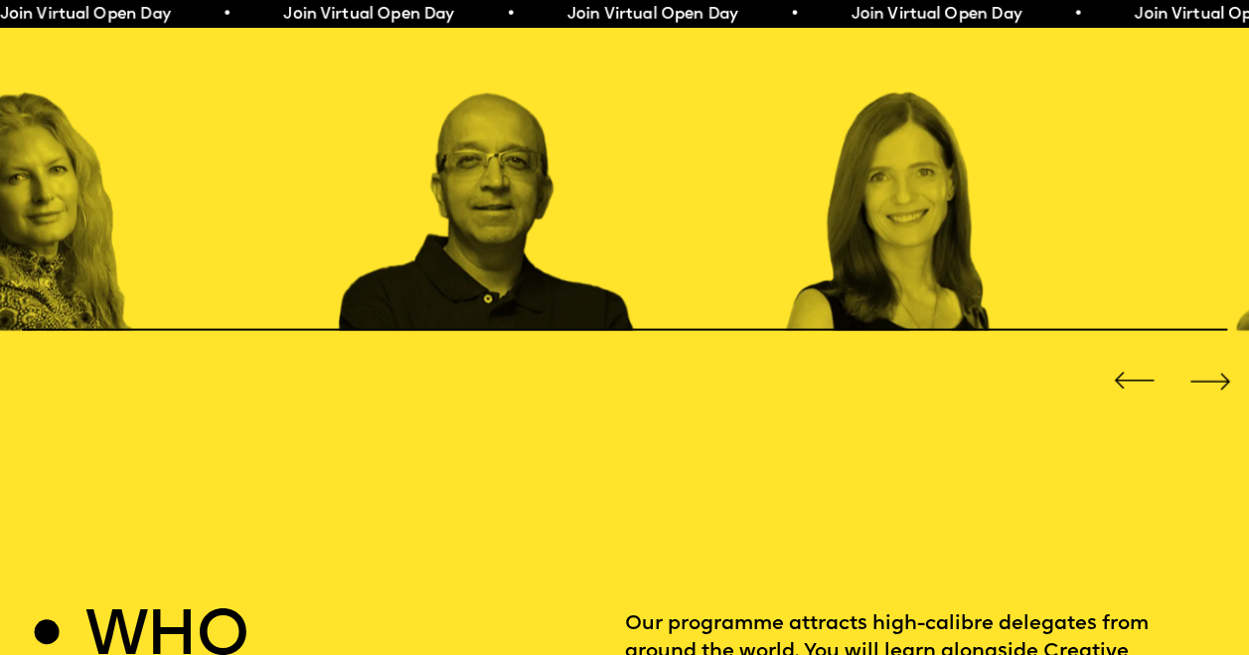
click at [1200, 377] on div "Next slide" at bounding box center [1209, 381] width 50 height 50
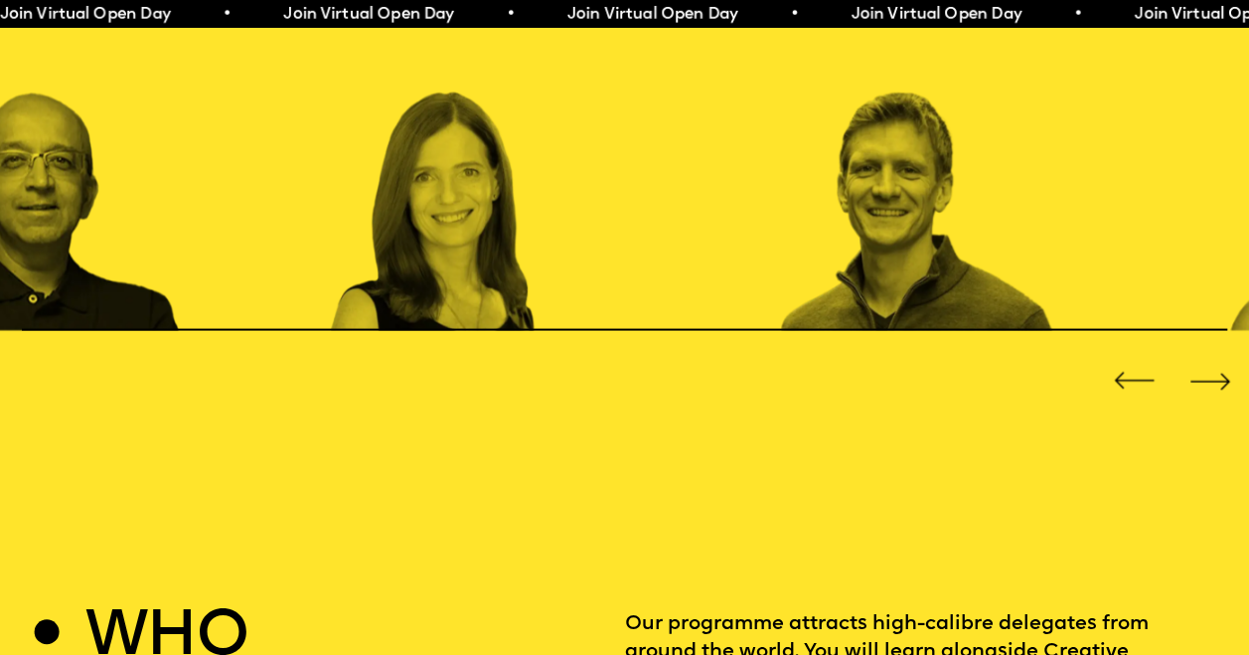
click at [1200, 377] on div "Next slide" at bounding box center [1209, 381] width 50 height 50
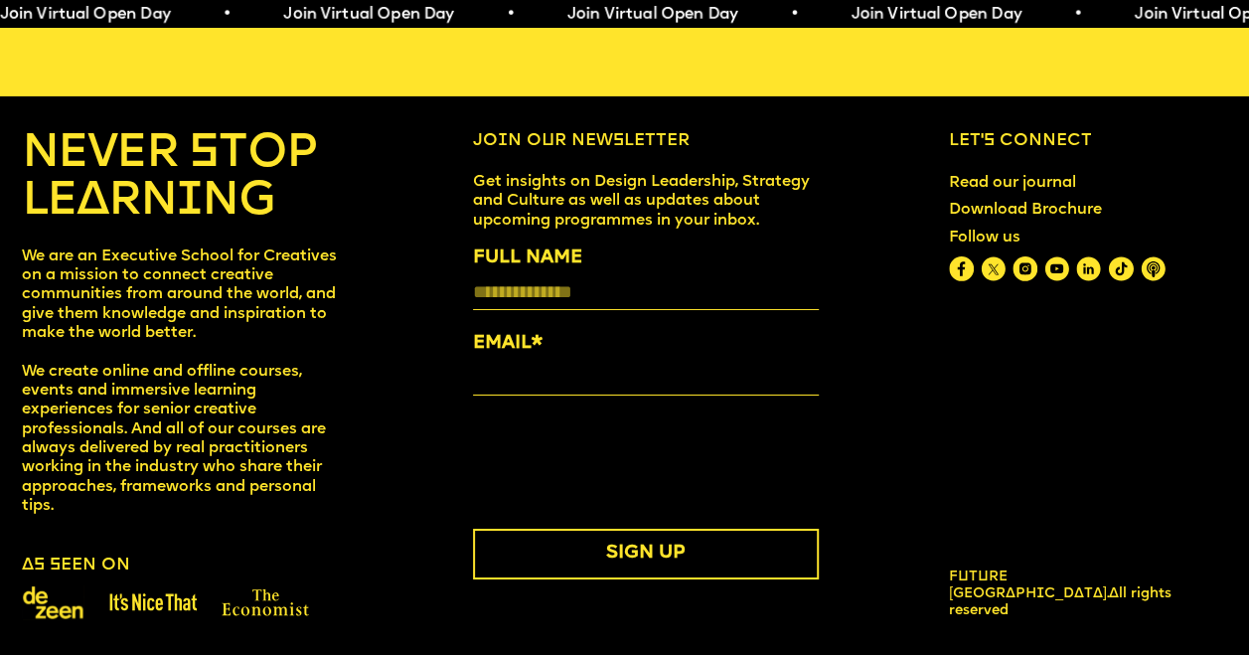
scroll to position [7170, 0]
